Goal: Task Accomplishment & Management: Manage account settings

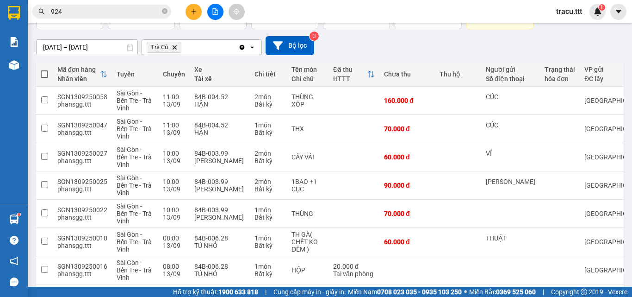
scroll to position [108, 0]
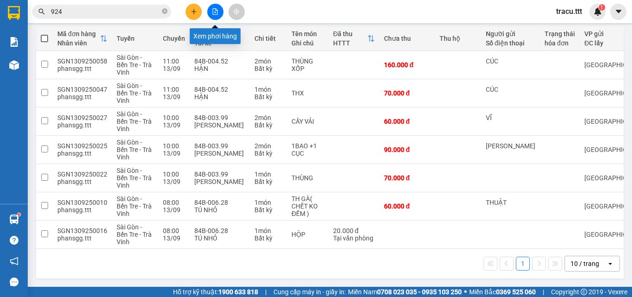
click at [217, 13] on icon "file-add" at bounding box center [215, 11] width 6 height 6
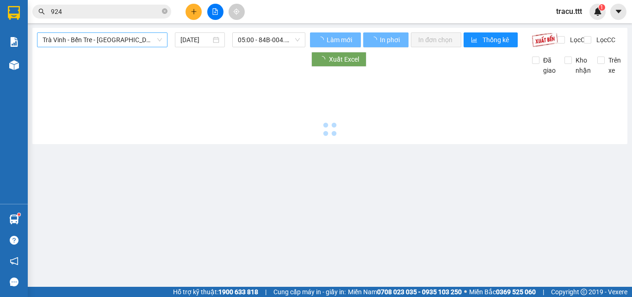
click at [142, 41] on span "Trà Vinh - Bến Tre - [GEOGRAPHIC_DATA]" at bounding box center [102, 40] width 119 height 14
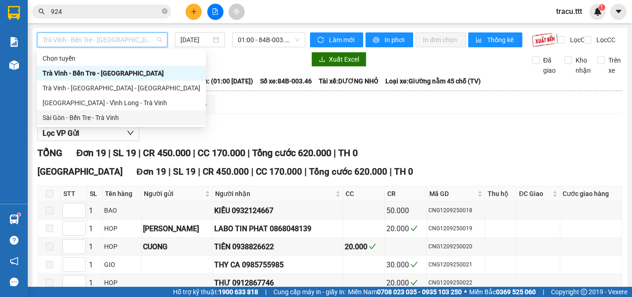
click at [116, 116] on div "Sài Gòn - Bến Tre - Trà Vinh" at bounding box center [122, 117] width 158 height 10
type input "[DATE]"
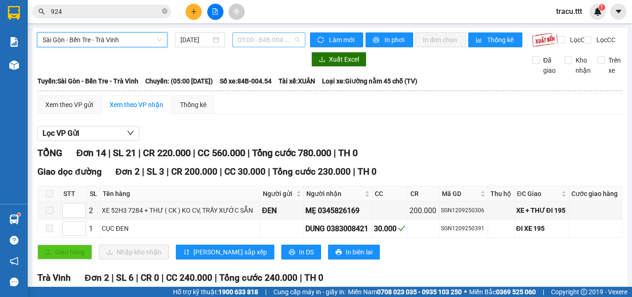
click at [251, 37] on span "05:00 - 84B-004.54" at bounding box center [269, 40] width 62 height 14
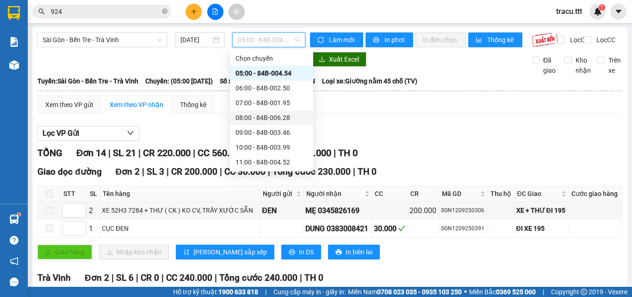
click at [276, 114] on div "08:00 - 84B-006.28" at bounding box center [271, 117] width 72 height 10
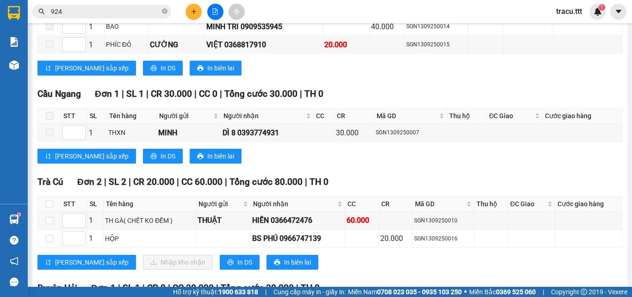
scroll to position [242, 0]
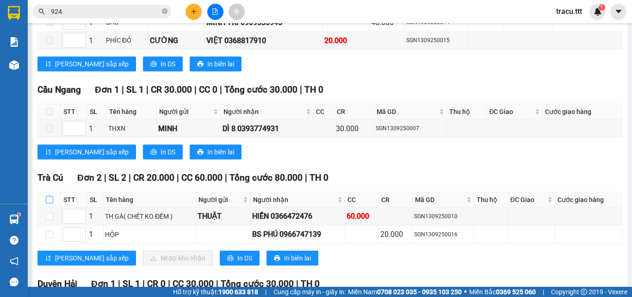
click at [47, 203] on input "checkbox" at bounding box center [49, 199] width 7 height 7
checkbox input "true"
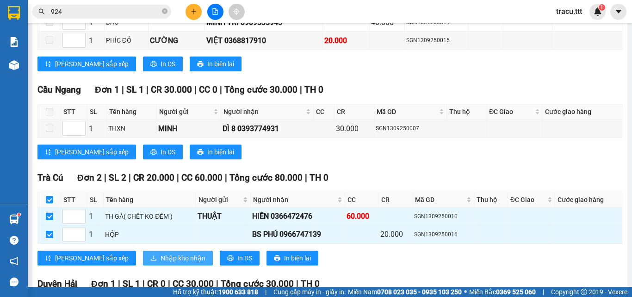
click at [161, 263] on span "Nhập kho nhận" at bounding box center [183, 258] width 45 height 10
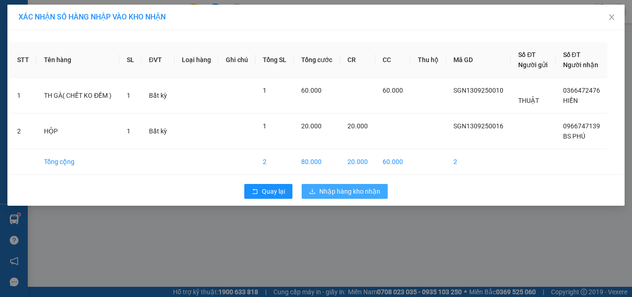
click at [355, 192] on span "Nhập hàng kho nhận" at bounding box center [349, 191] width 61 height 10
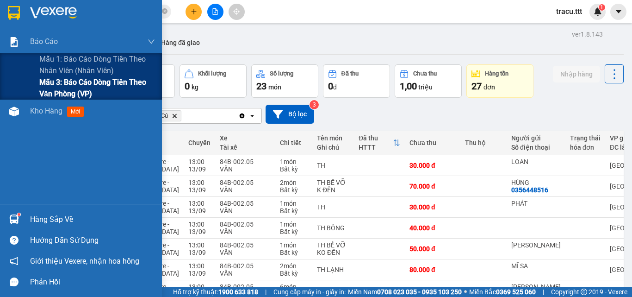
click at [77, 88] on span "Mẫu 3: Báo cáo dòng tiền theo văn phòng (VP)" at bounding box center [97, 87] width 116 height 23
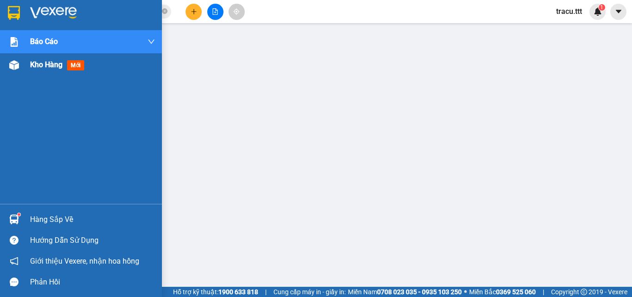
click at [42, 68] on span "Kho hàng" at bounding box center [46, 64] width 32 height 9
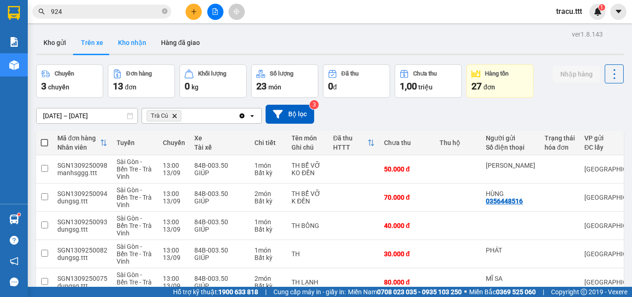
click at [138, 43] on button "Kho nhận" at bounding box center [132, 42] width 43 height 22
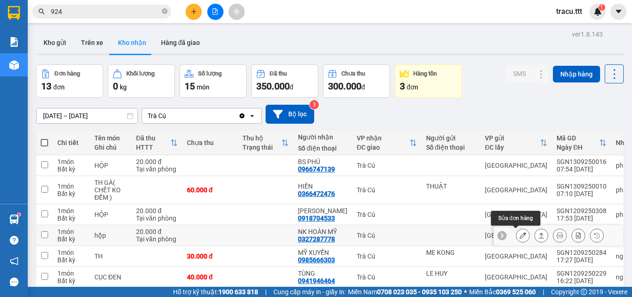
click at [516, 227] on button at bounding box center [522, 235] width 13 height 16
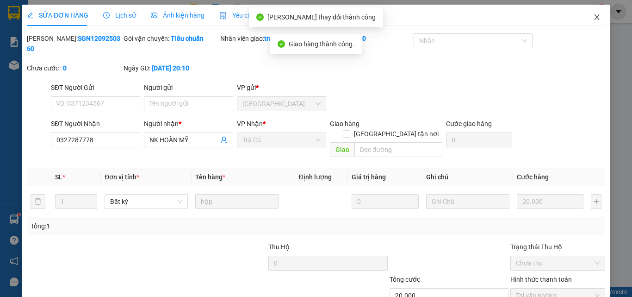
click at [594, 15] on icon "close" at bounding box center [596, 17] width 5 height 6
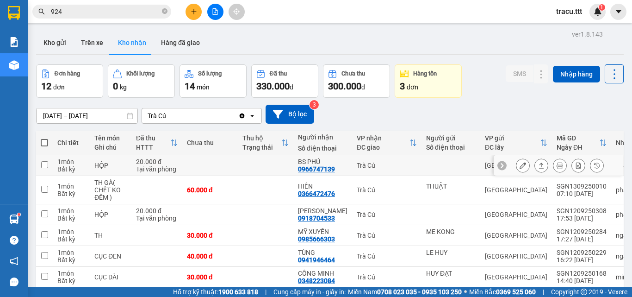
click at [519, 167] on button at bounding box center [522, 165] width 13 height 16
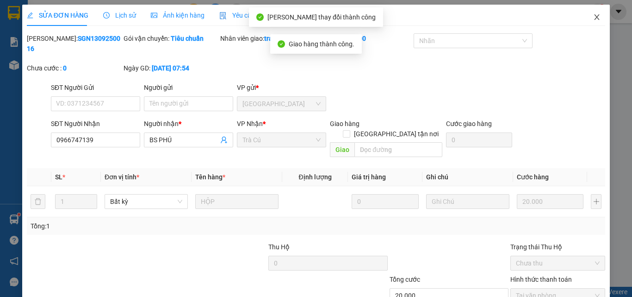
click at [593, 20] on icon "close" at bounding box center [596, 16] width 7 height 7
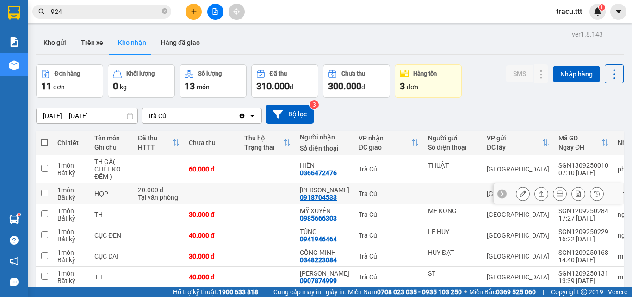
click at [519, 192] on button at bounding box center [522, 194] width 13 height 16
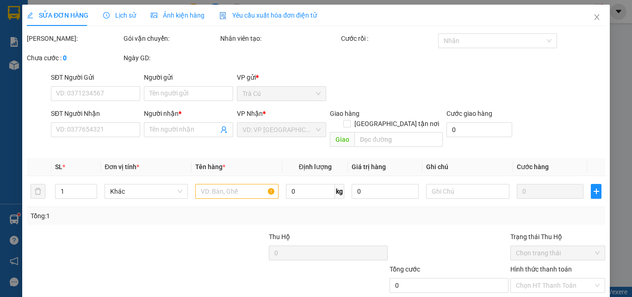
type input "0918704533"
type input "[PERSON_NAME]"
type input "20.000"
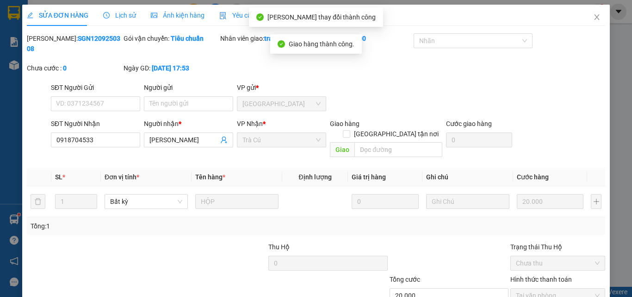
drag, startPoint x: 625, startPoint y: 215, endPoint x: 626, endPoint y: 98, distance: 117.5
click at [630, 117] on div "SỬA ĐƠN HÀNG Lịch sử Ảnh kiện hàng Yêu cầu xuất hóa đơn điện tử Total Paid Fee …" at bounding box center [316, 148] width 632 height 297
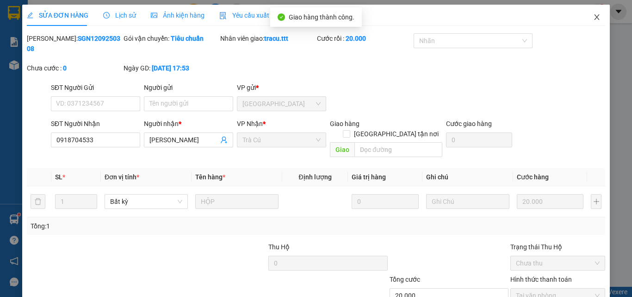
click at [593, 18] on icon "close" at bounding box center [596, 16] width 7 height 7
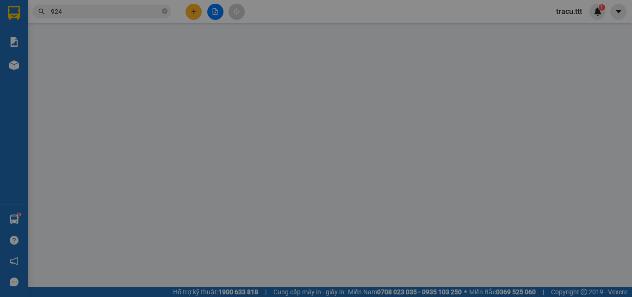
type input "[PERSON_NAME]"
type input "0383200700"
type input "NAM"
type input "chưa đưa tiền"
type input "40.000"
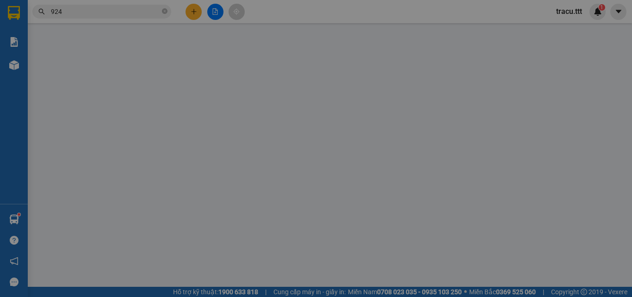
type input "40.000"
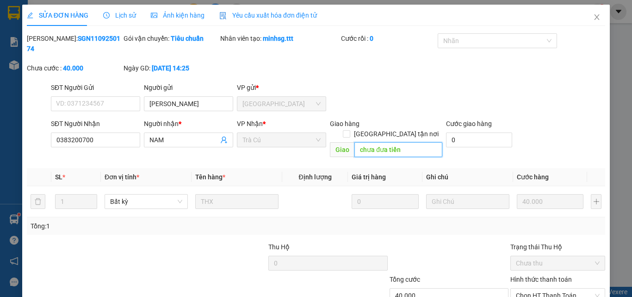
click at [424, 142] on input "chưa đưa tiền" at bounding box center [398, 149] width 88 height 15
click at [560, 288] on span "Chọn HT Thanh Toán" at bounding box center [558, 295] width 84 height 14
click at [554, 288] on div "Tại văn phòng" at bounding box center [552, 293] width 83 height 10
type input "0"
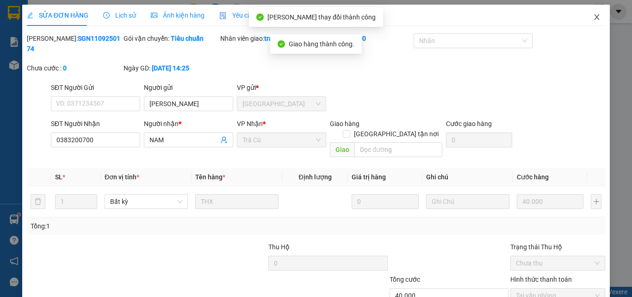
click at [593, 18] on icon "close" at bounding box center [596, 16] width 7 height 7
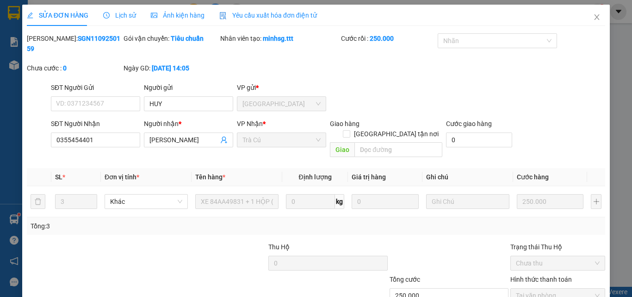
drag, startPoint x: 360, startPoint y: 273, endPoint x: 575, endPoint y: 209, distance: 224.2
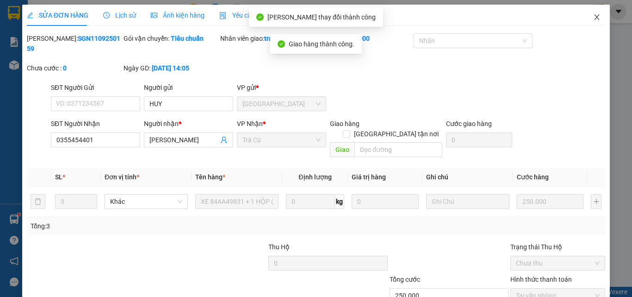
click at [594, 17] on icon "close" at bounding box center [596, 16] width 7 height 7
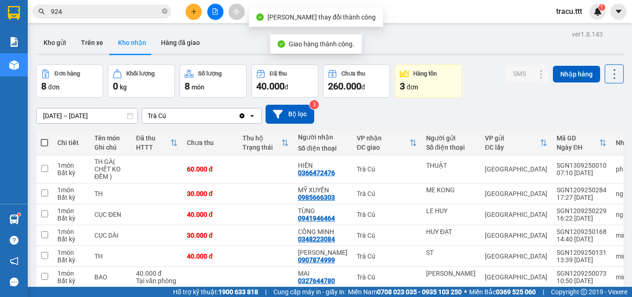
click at [42, 115] on input "[DATE] – [DATE]" at bounding box center [87, 115] width 101 height 15
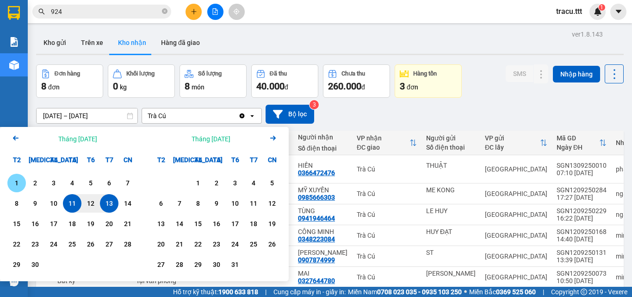
click at [17, 183] on div "1" at bounding box center [16, 182] width 13 height 11
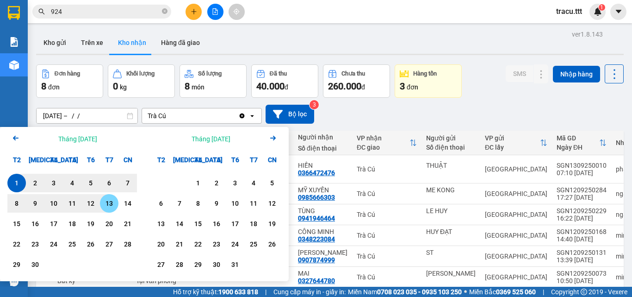
click at [113, 205] on div "13" at bounding box center [109, 203] width 13 height 11
type input "[DATE] – [DATE]"
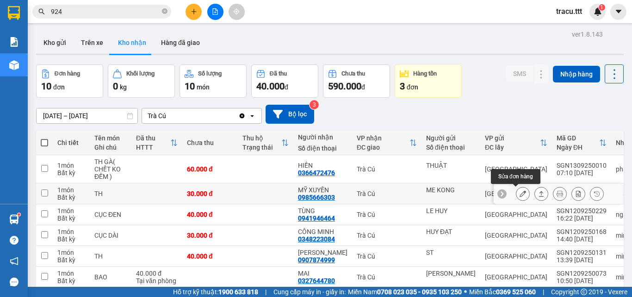
click at [520, 190] on icon at bounding box center [523, 193] width 6 height 6
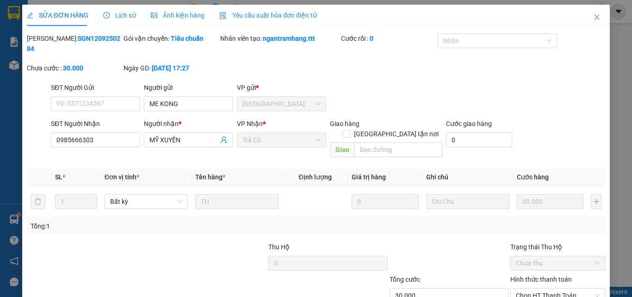
type input "ME KONG"
type input "0985666303"
type input "MỸ XUYẾN"
type input "30.000"
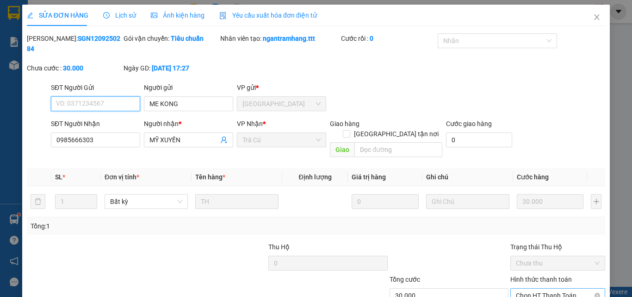
click at [539, 288] on span "Chọn HT Thanh Toán" at bounding box center [558, 295] width 84 height 14
click at [529, 288] on div "Tại văn phòng" at bounding box center [552, 293] width 83 height 10
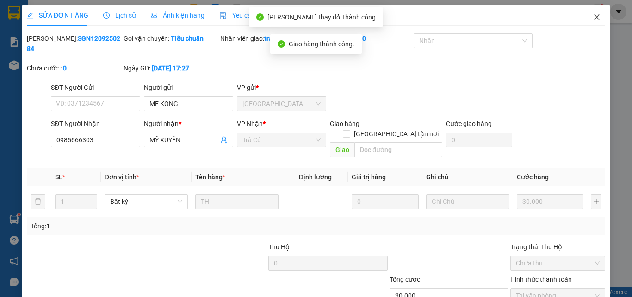
click at [593, 16] on icon "close" at bounding box center [596, 16] width 7 height 7
click at [590, 16] on div "tracu.ttt 1" at bounding box center [577, 12] width 57 height 16
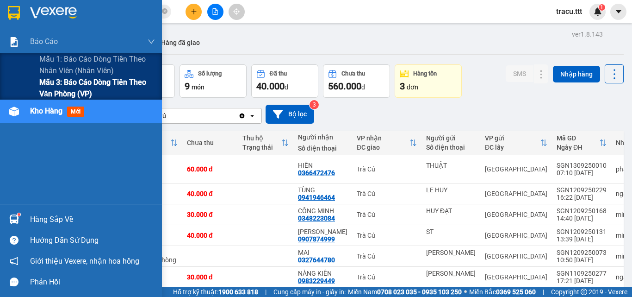
click at [67, 91] on span "Mẫu 3: Báo cáo dòng tiền theo văn phòng (VP)" at bounding box center [97, 87] width 116 height 23
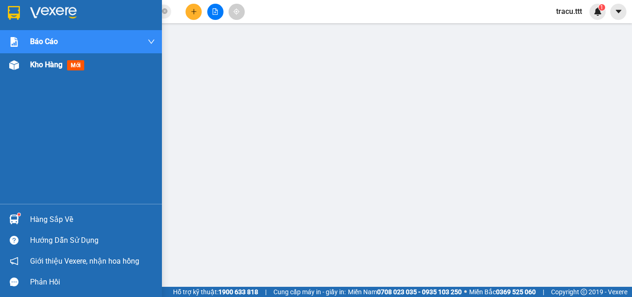
click at [49, 70] on div "Kho hàng mới" at bounding box center [59, 65] width 58 height 12
